Goal: Navigation & Orientation: Find specific page/section

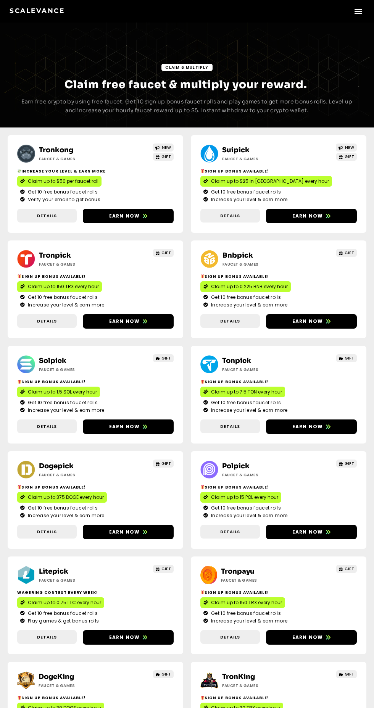
click at [358, 11] on icon "Menu Toggle" at bounding box center [358, 11] width 8 height 8
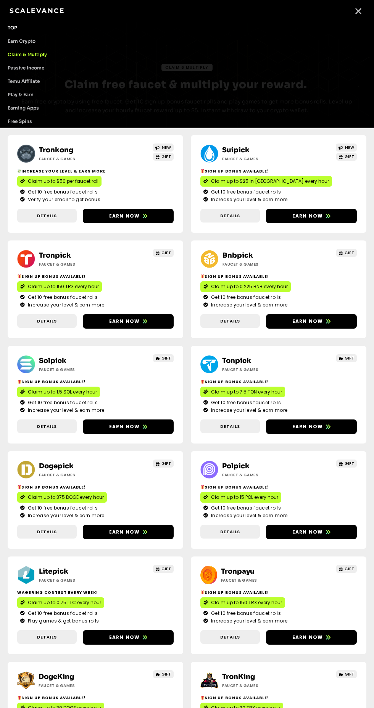
click at [15, 29] on link "TOP" at bounding box center [187, 27] width 374 height 13
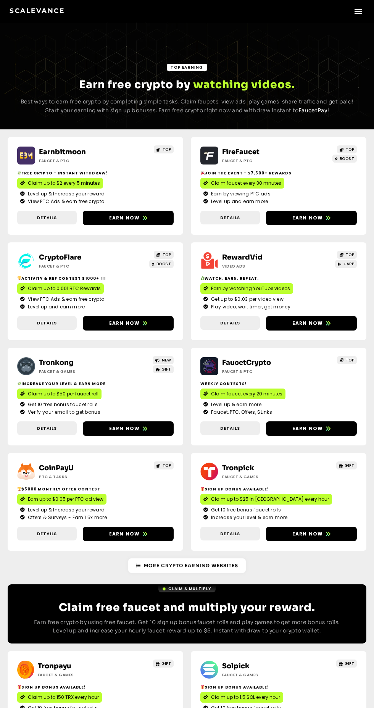
click at [358, 12] on icon "Menu Toggle" at bounding box center [358, 11] width 8 height 8
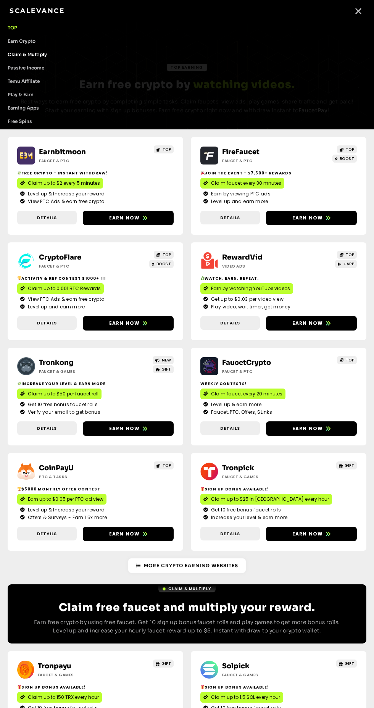
click at [24, 52] on link "Claim & Multiply" at bounding box center [187, 54] width 374 height 13
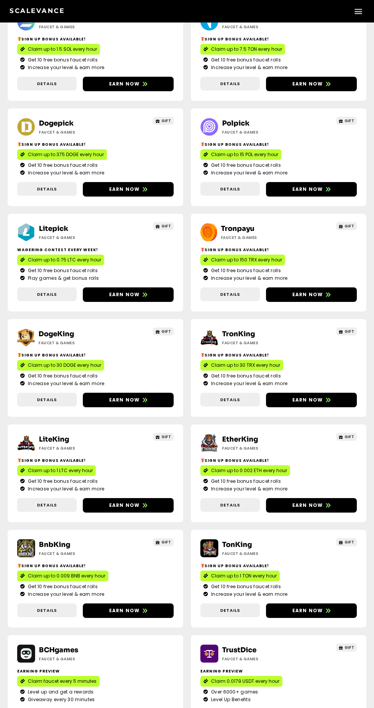
scroll to position [528, 0]
